Goal: Information Seeking & Learning: Learn about a topic

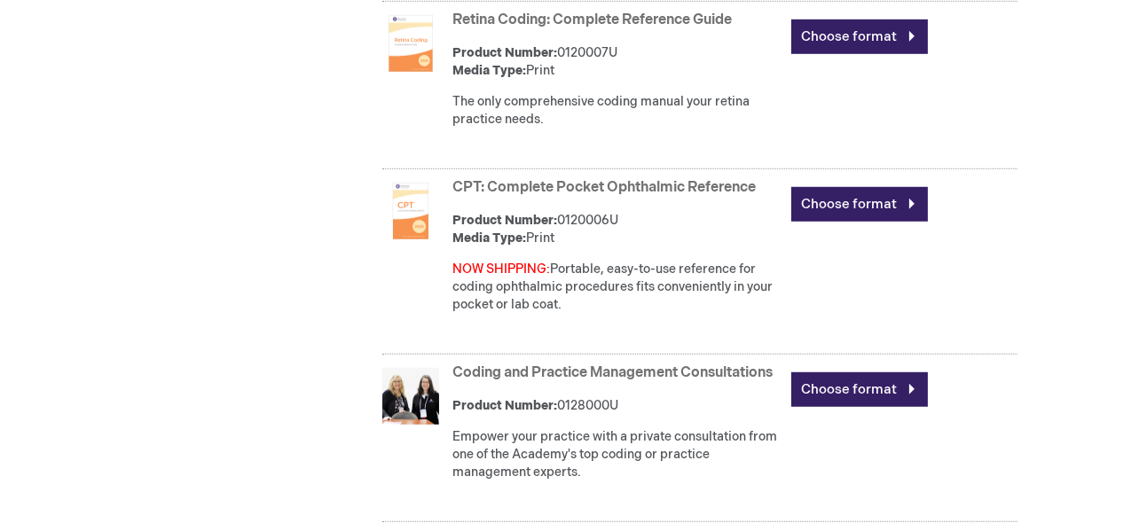
scroll to position [1419, 0]
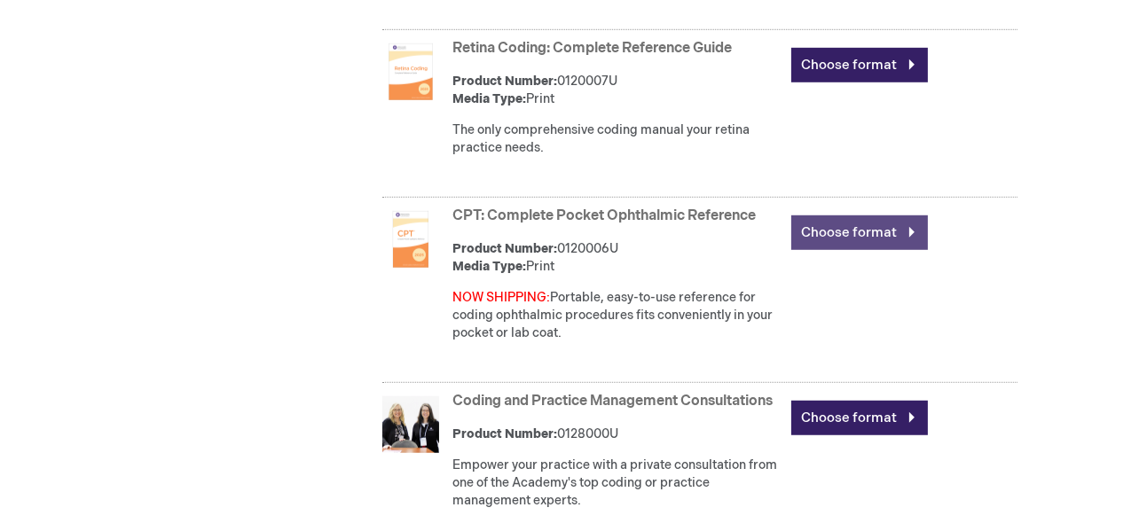
click at [850, 216] on link "Choose format" at bounding box center [859, 233] width 137 height 35
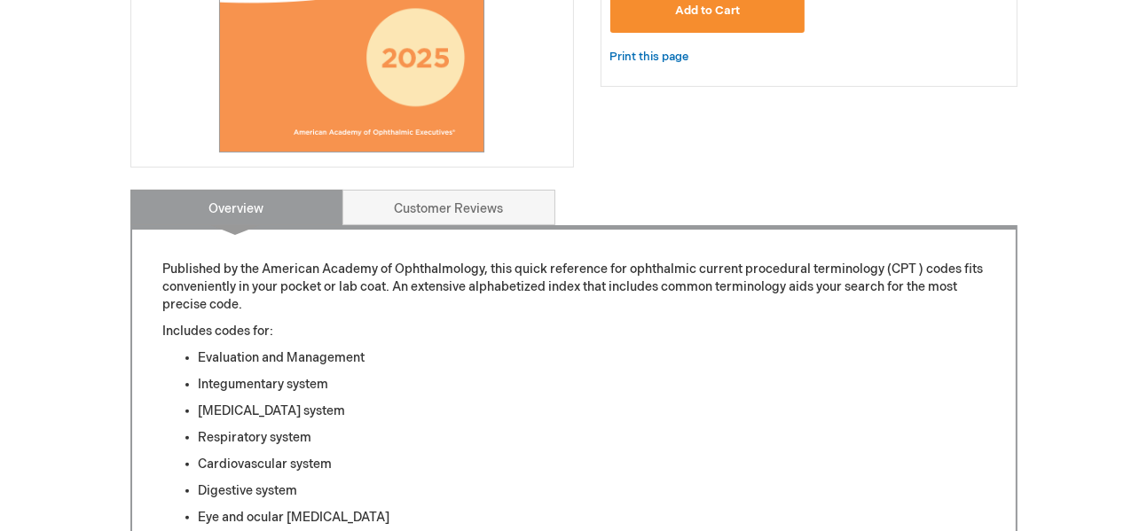
scroll to position [355, 0]
